Goal: Task Accomplishment & Management: Use online tool/utility

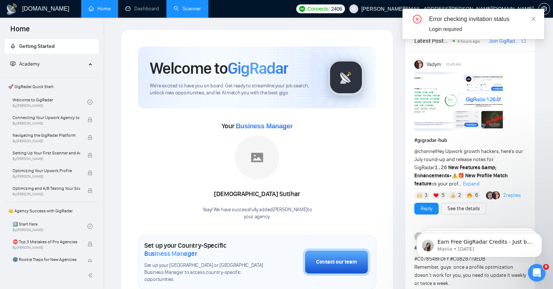
click at [182, 8] on link "Scanner" at bounding box center [187, 9] width 27 height 6
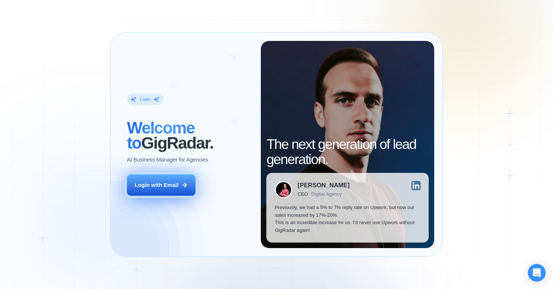
click at [176, 182] on div "Login with Email" at bounding box center [157, 186] width 44 height 8
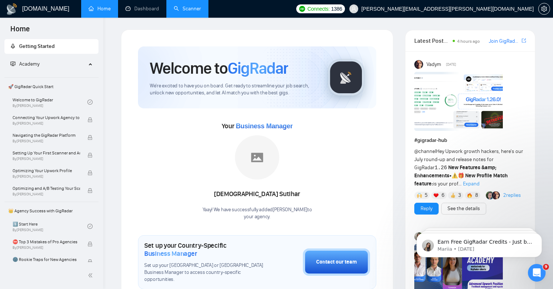
click at [190, 6] on link "Scanner" at bounding box center [187, 9] width 27 height 6
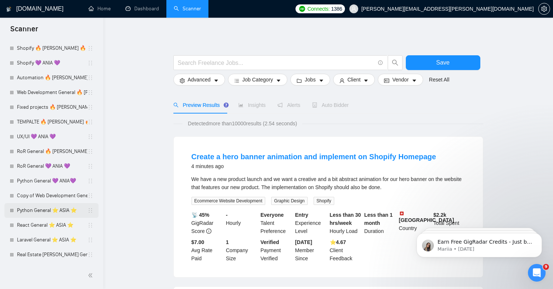
scroll to position [536, 0]
click at [38, 229] on link "React General ⭐️ ASIA ⭐️" at bounding box center [52, 225] width 71 height 15
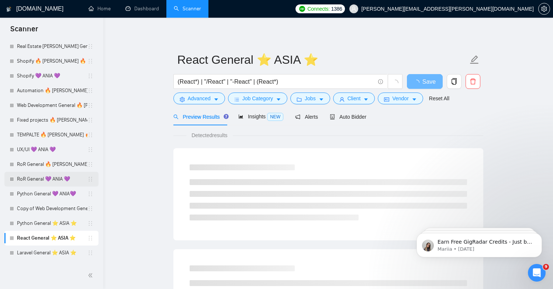
drag, startPoint x: 91, startPoint y: 227, endPoint x: 94, endPoint y: 167, distance: 60.2
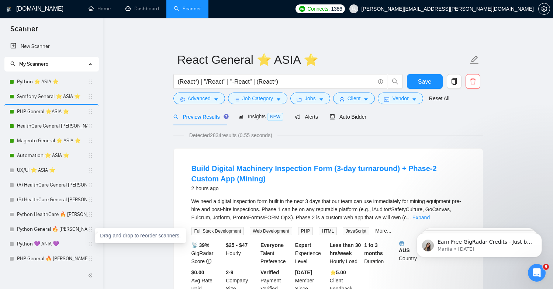
scroll to position [0, 0]
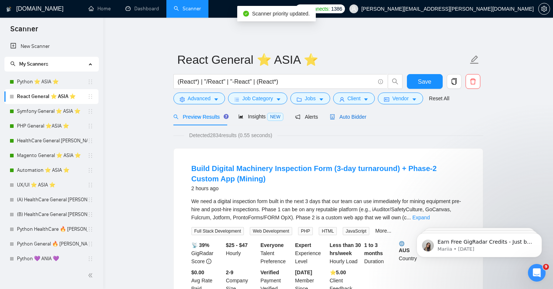
click at [356, 114] on span "Auto Bidder" at bounding box center [348, 117] width 37 height 6
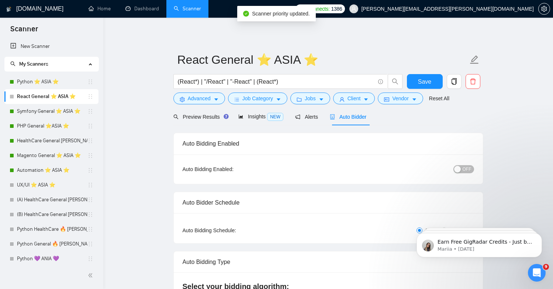
scroll to position [68, 0]
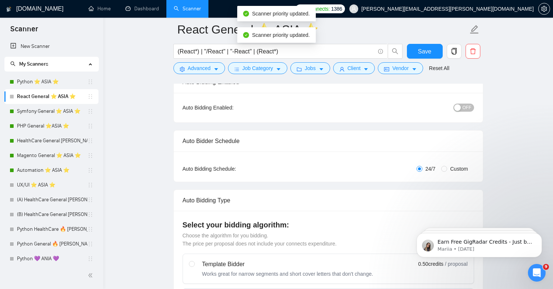
click at [463, 107] on span "OFF" at bounding box center [467, 108] width 9 height 8
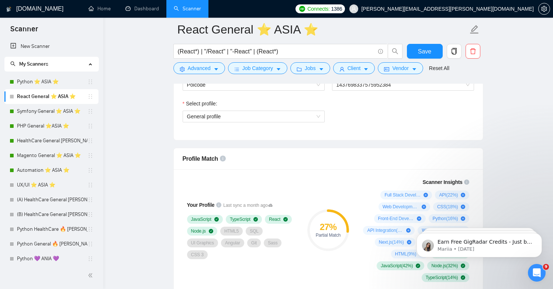
scroll to position [417, 0]
click at [298, 121] on span "General profile" at bounding box center [253, 116] width 133 height 11
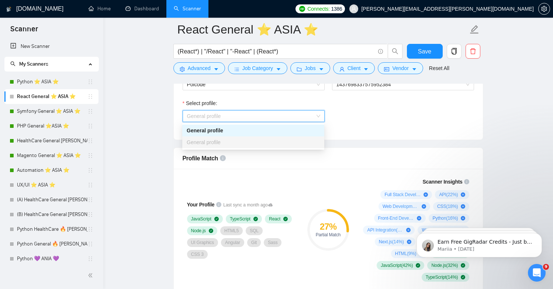
click at [298, 121] on span "General profile" at bounding box center [253, 116] width 133 height 11
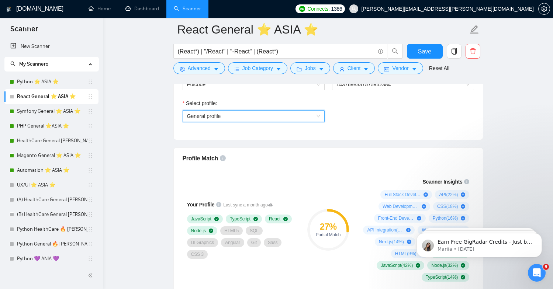
click at [356, 136] on div "Select team: Polcode Select freelancer: 1437698337575952384 Select profile: Gen…" at bounding box center [328, 99] width 309 height 81
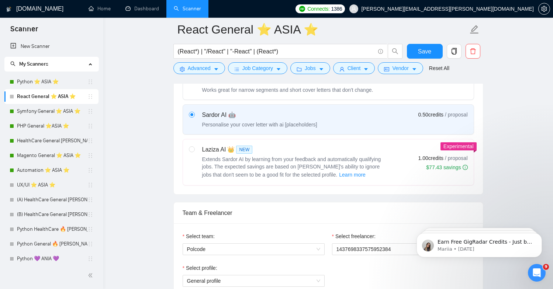
scroll to position [309, 0]
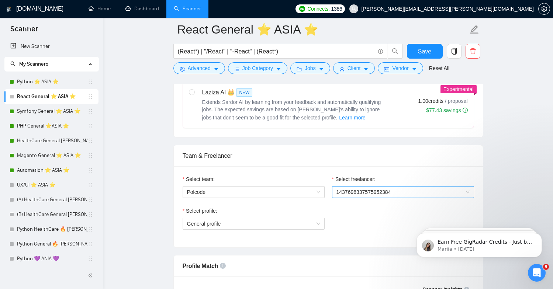
click at [368, 186] on div "1437698337575952384" at bounding box center [403, 192] width 142 height 12
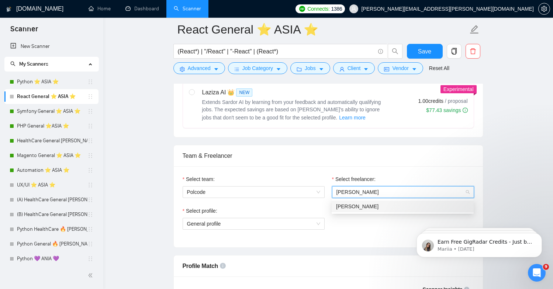
type input "bolek"
click at [377, 213] on div "778217798563258368 Konrad Bolek" at bounding box center [403, 206] width 142 height 15
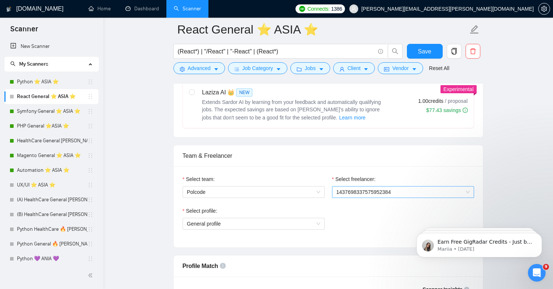
click at [391, 196] on span "1437698337575952384" at bounding box center [403, 192] width 133 height 11
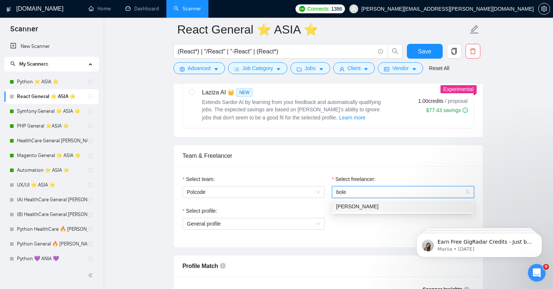
type input "bolek"
click at [387, 206] on div "Konrad Bolek" at bounding box center [402, 207] width 133 height 8
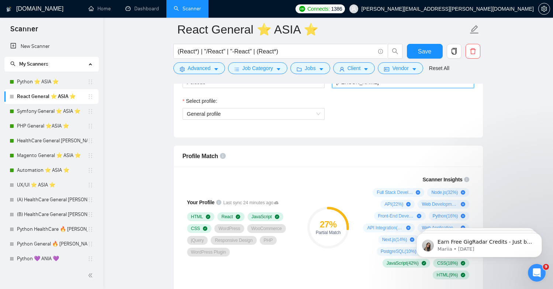
scroll to position [371, 0]
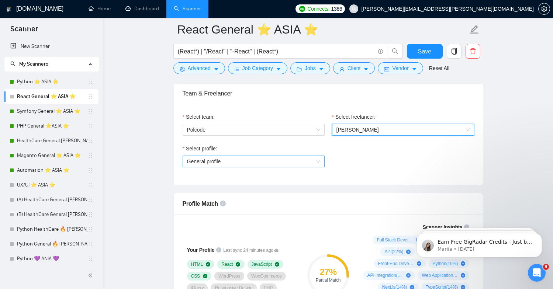
click at [278, 159] on span "General profile" at bounding box center [253, 161] width 133 height 11
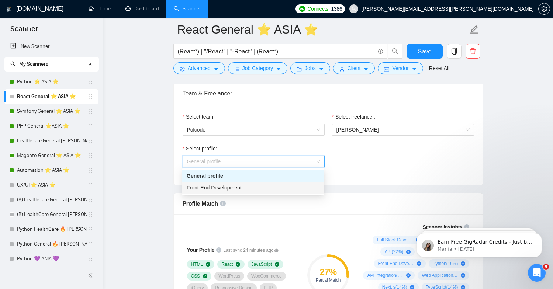
click at [271, 184] on div "Front-End Development" at bounding box center [253, 188] width 133 height 8
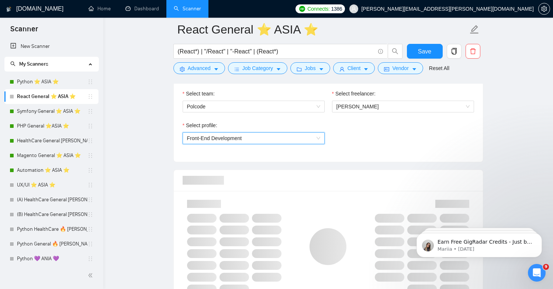
scroll to position [397, 0]
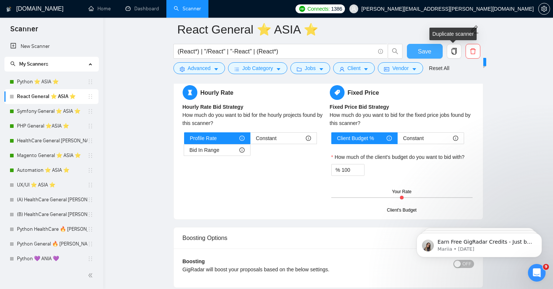
click at [424, 55] on span "Save" at bounding box center [424, 51] width 13 height 9
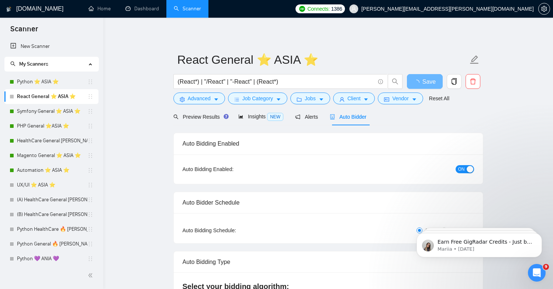
scroll to position [0, 0]
click at [59, 85] on link "Python ⭐️ ASIA ⭐️" at bounding box center [52, 82] width 71 height 15
